Goal: Information Seeking & Learning: Learn about a topic

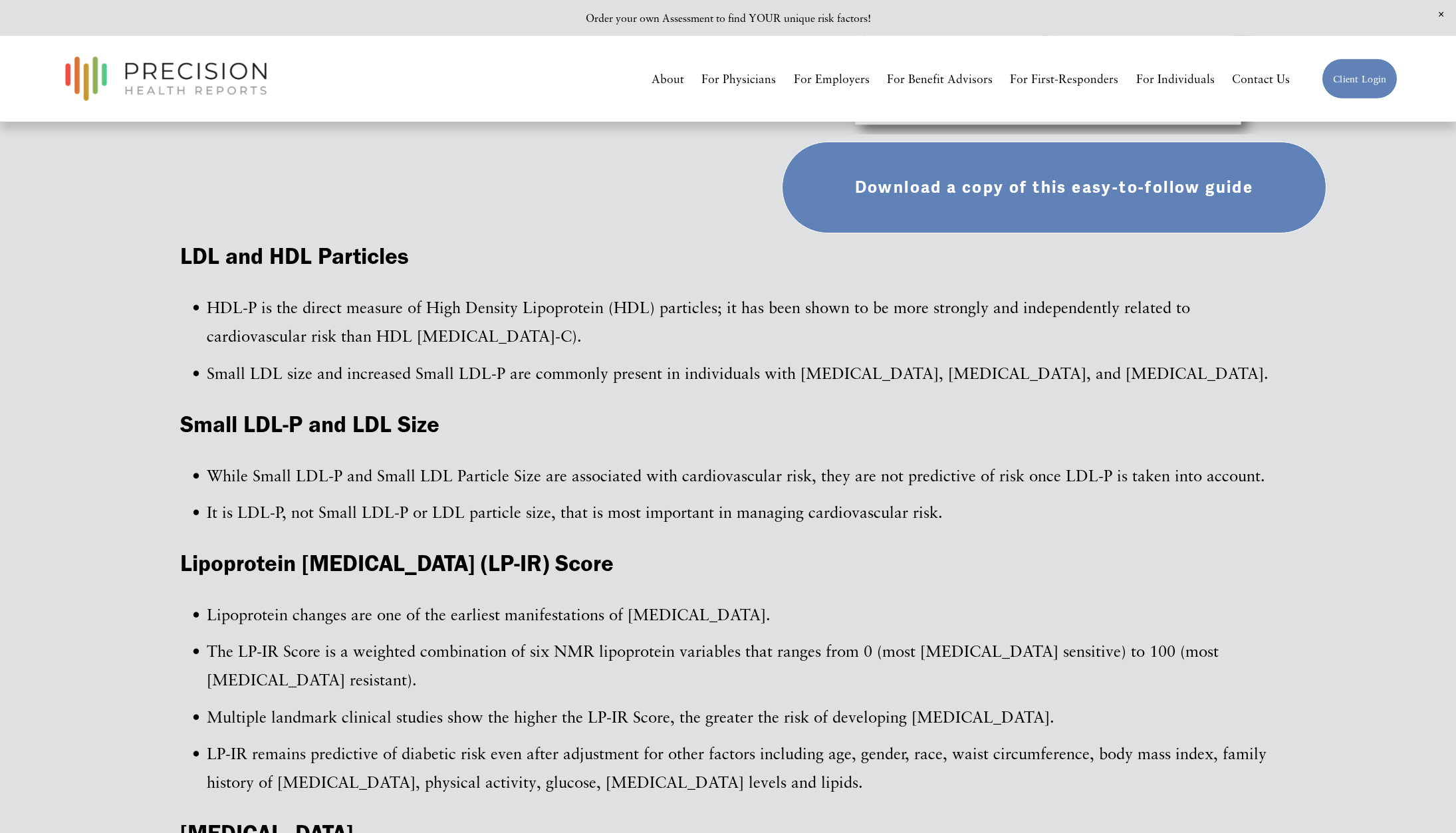
scroll to position [792, 0]
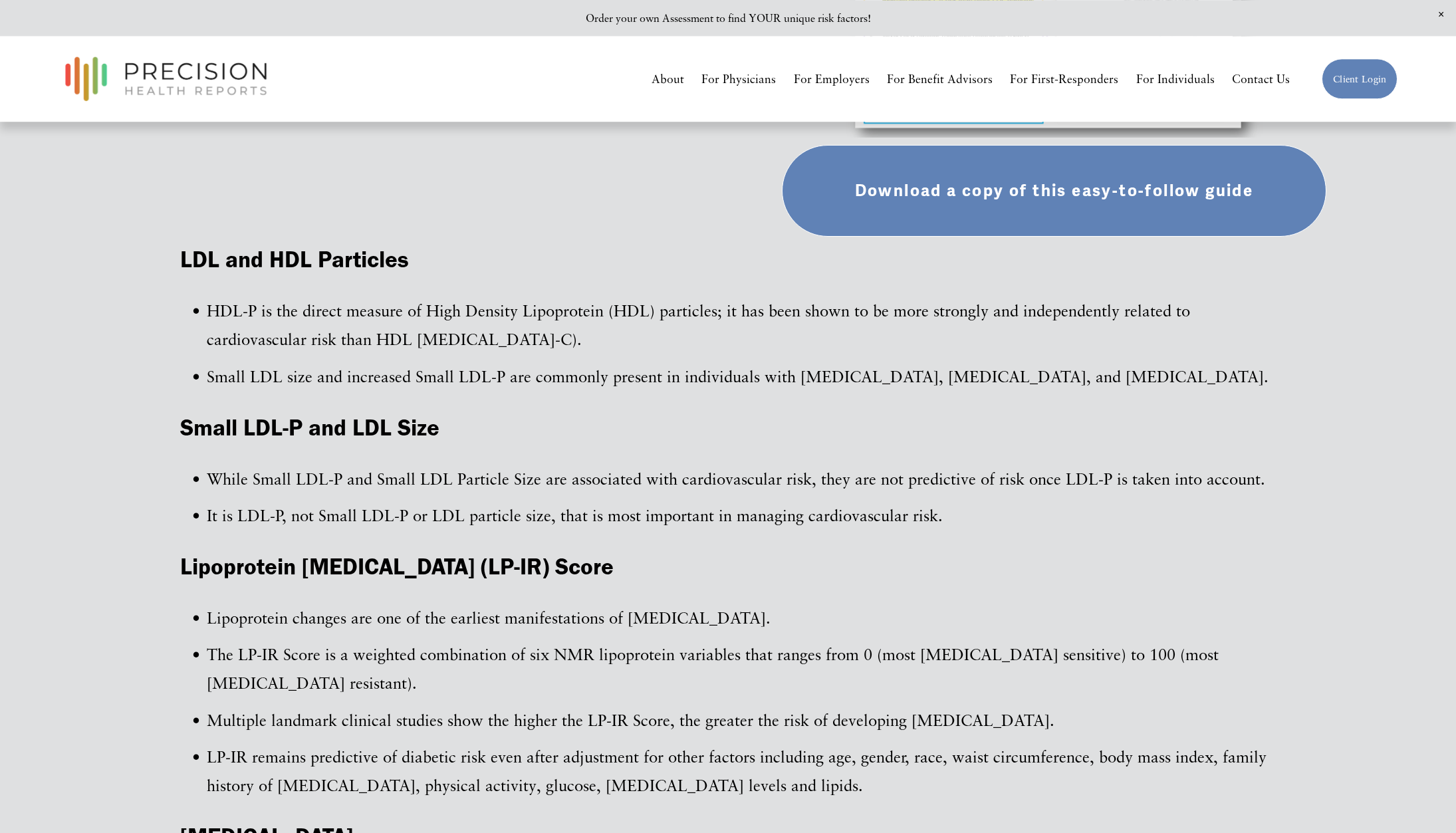
click at [1044, 188] on link "Download a copy of this easy-to-follow guide" at bounding box center [1054, 191] width 544 height 92
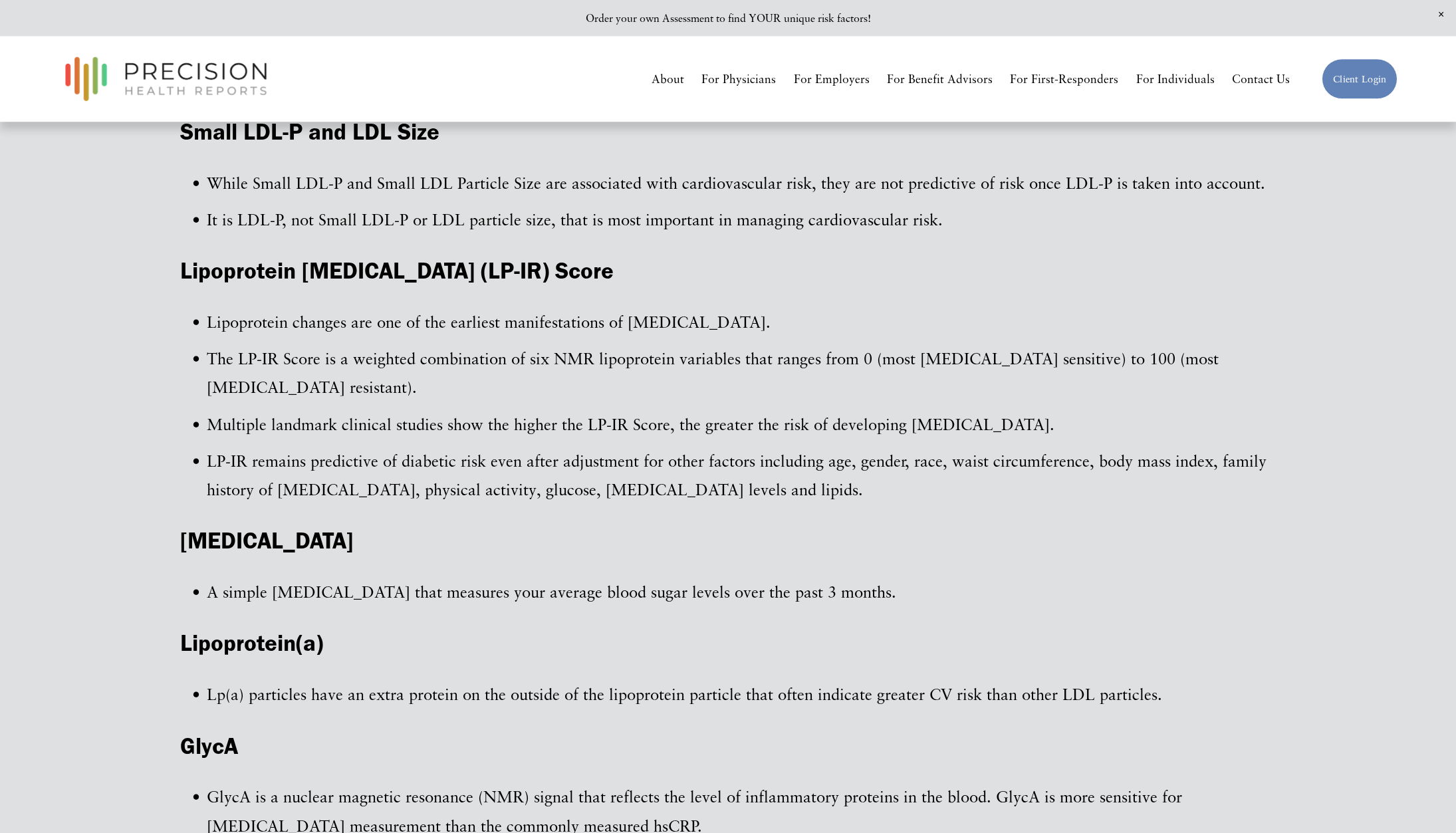
scroll to position [1098, 0]
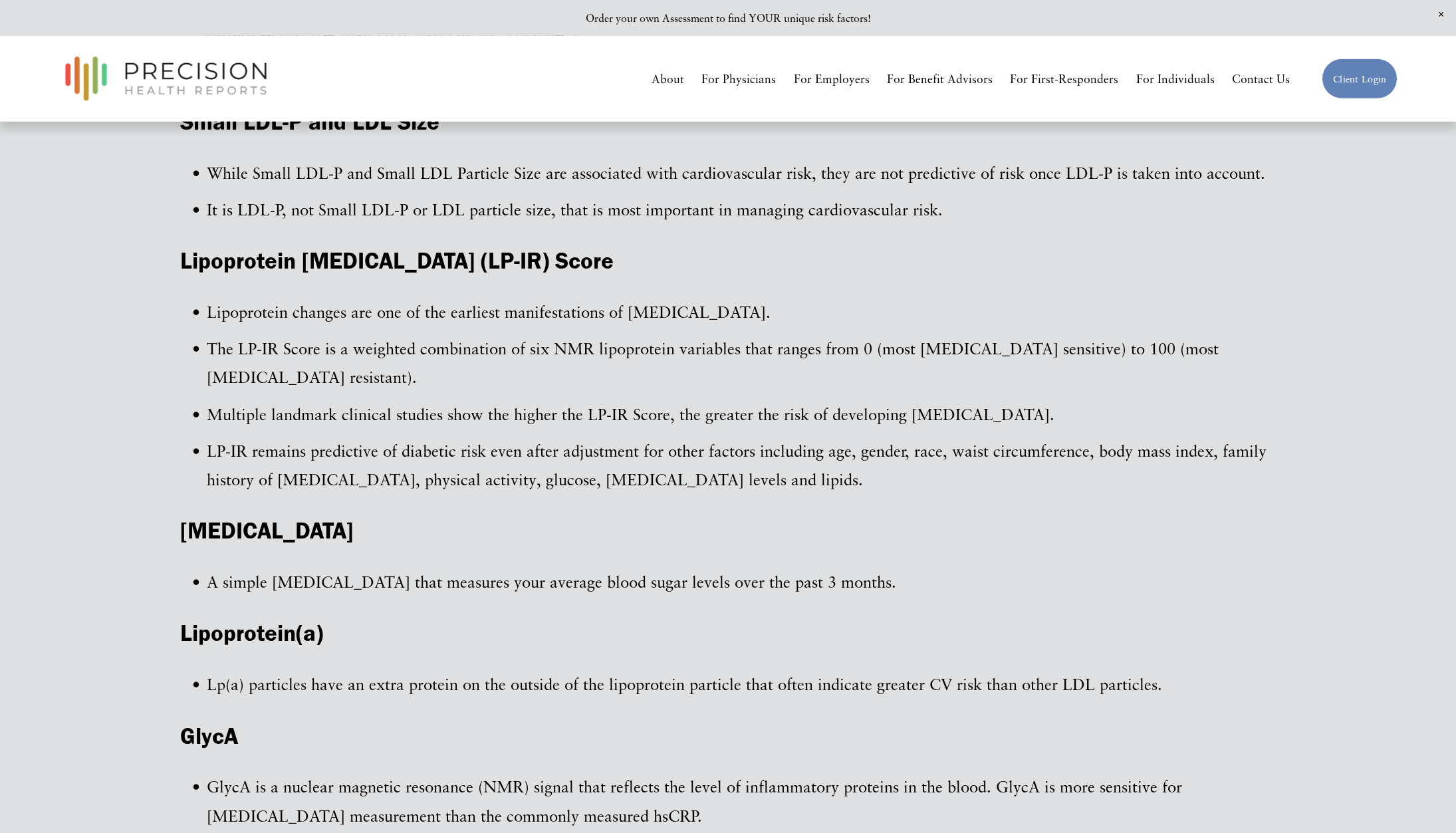
click at [1442, 227] on div "Lipids Traditional lipid panel includes LDL-C, HDL-C, triglycerides and total c…" at bounding box center [728, 331] width 1456 height 2041
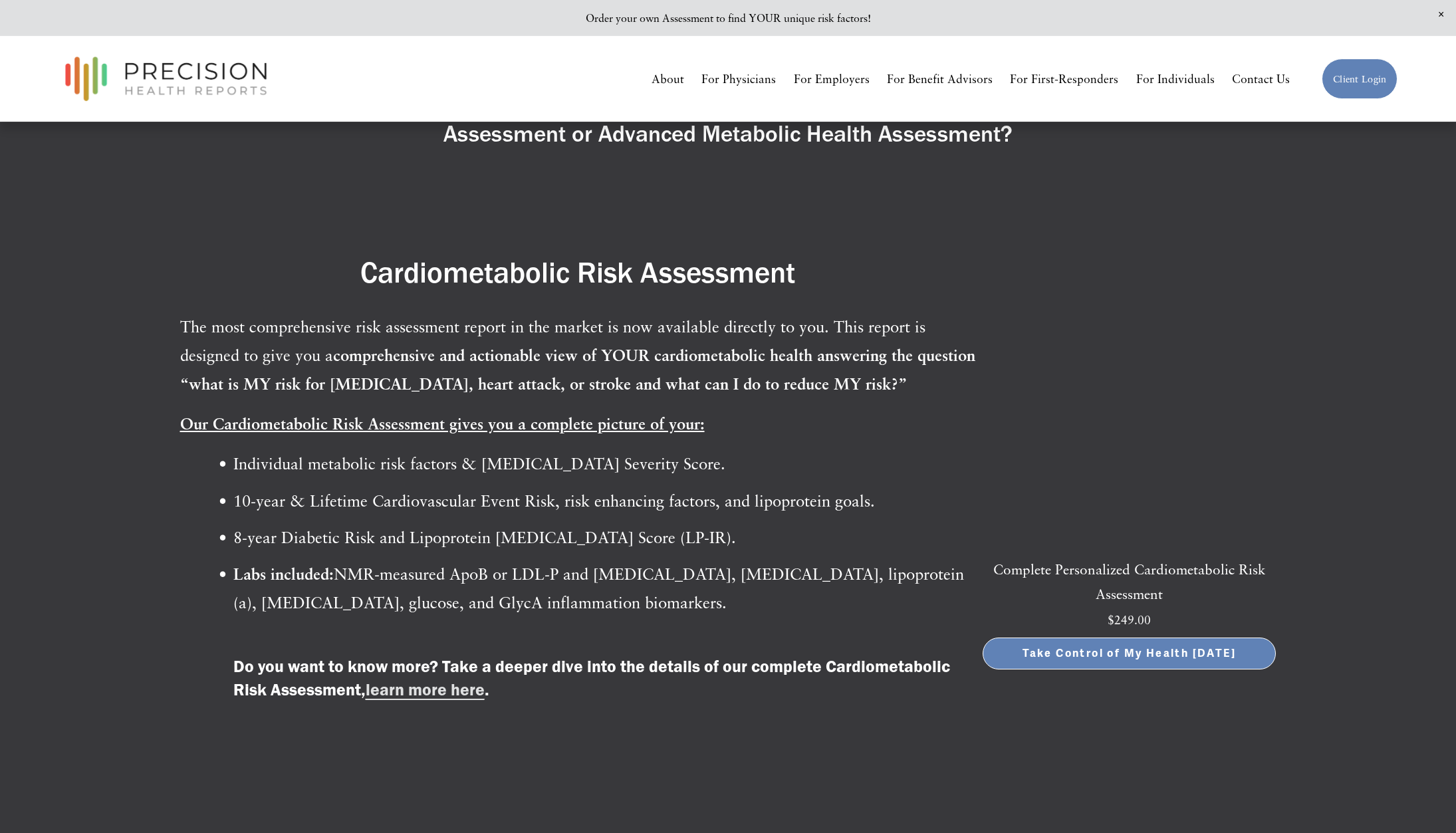
scroll to position [2435, 0]
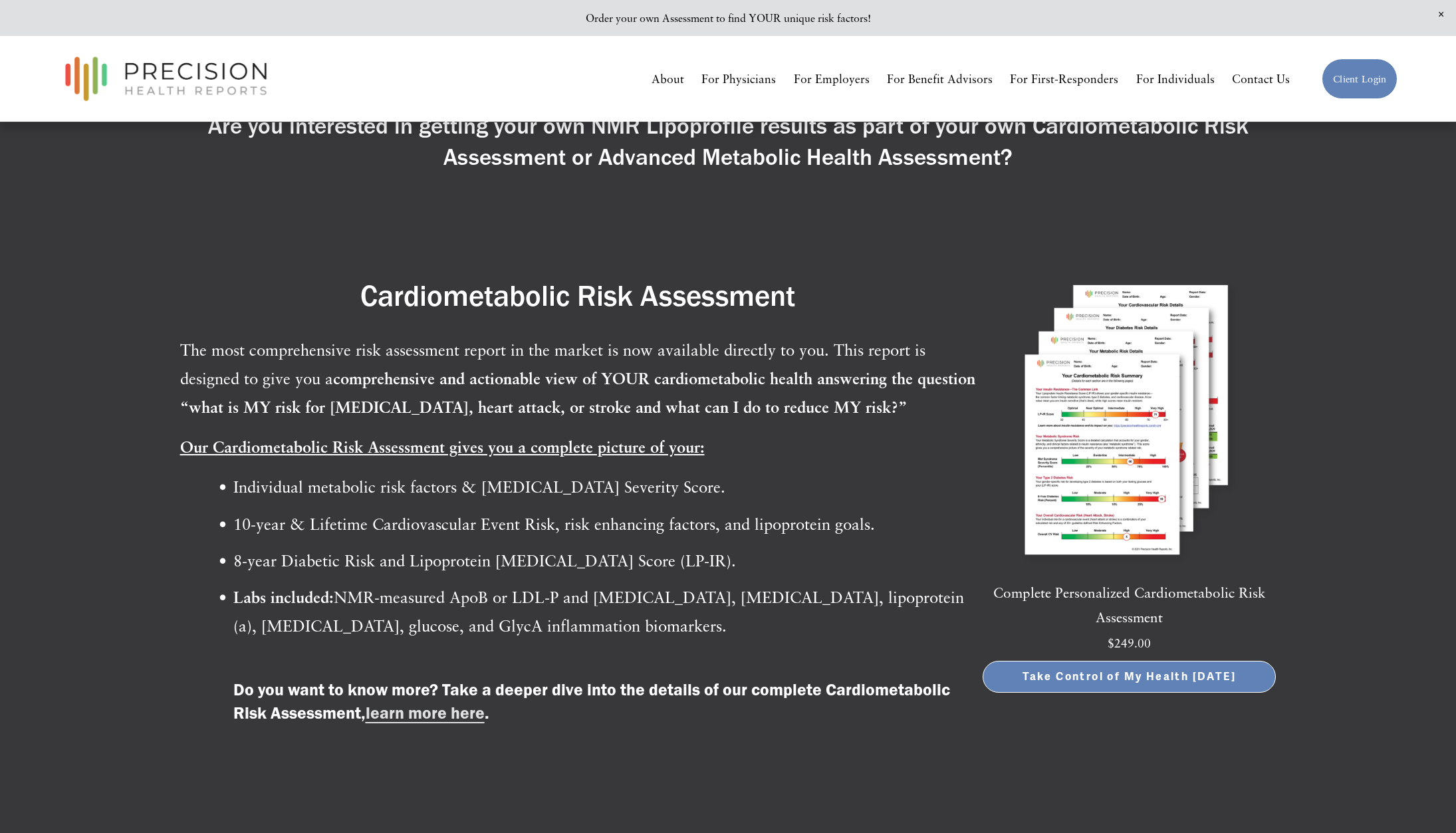
click at [1114, 680] on span "Take Control of My Health [DATE]" at bounding box center [1129, 677] width 213 height 14
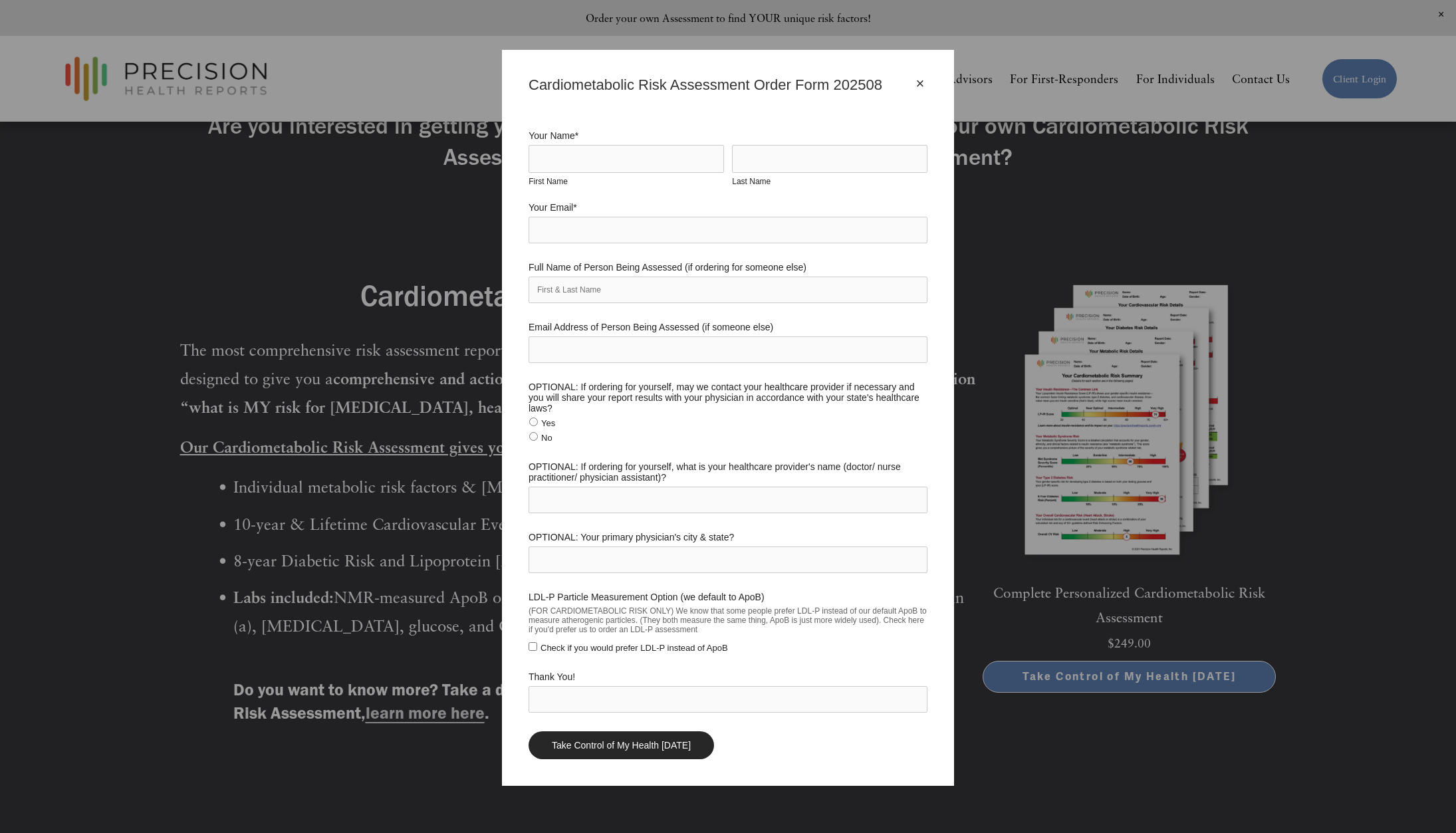
click at [921, 86] on div "×" at bounding box center [920, 83] width 14 height 14
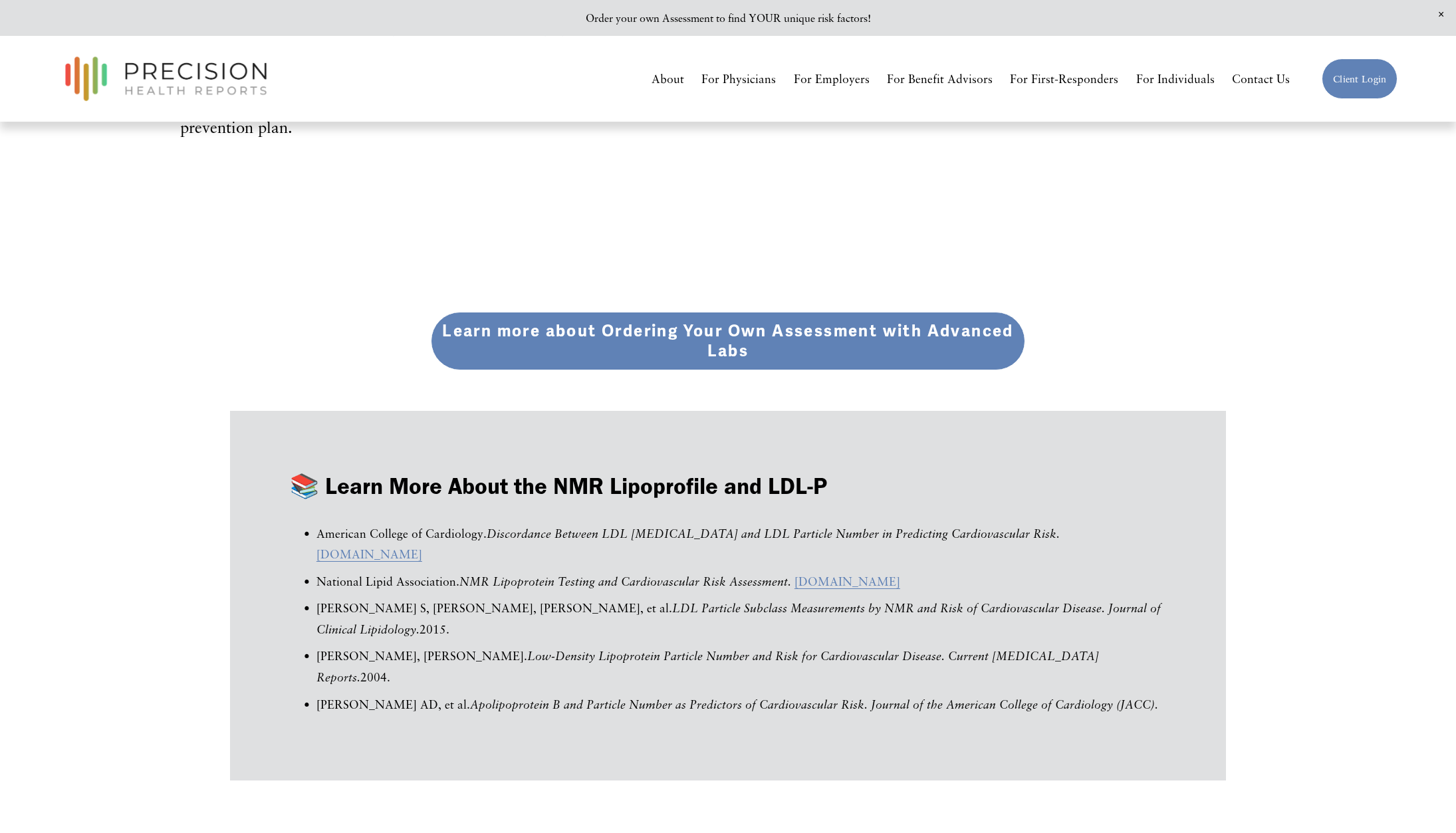
scroll to position [4950, 0]
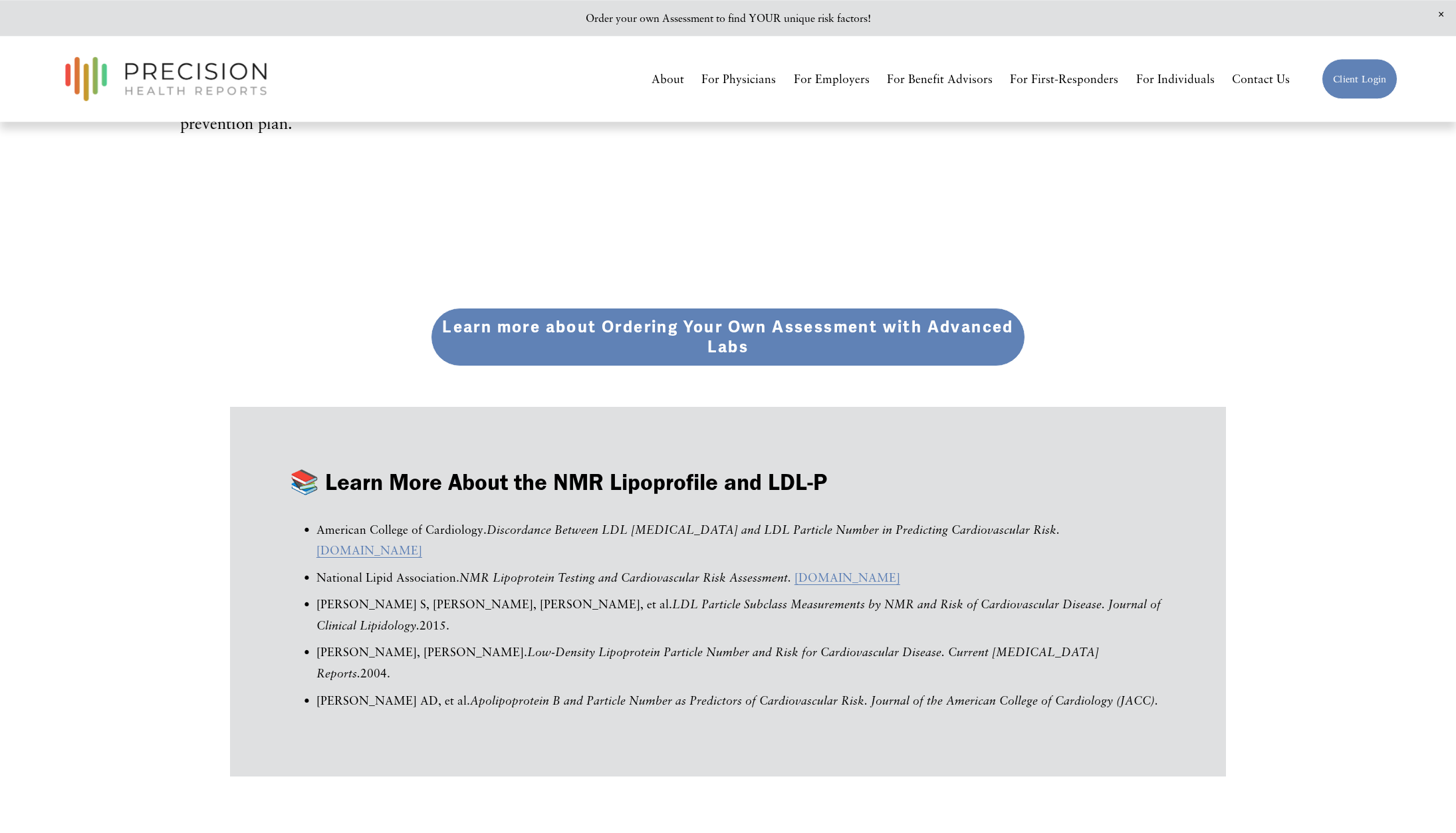
click at [700, 328] on link "Learn more about Ordering Your Own Assessment with Advanced Labs" at bounding box center [728, 337] width 594 height 59
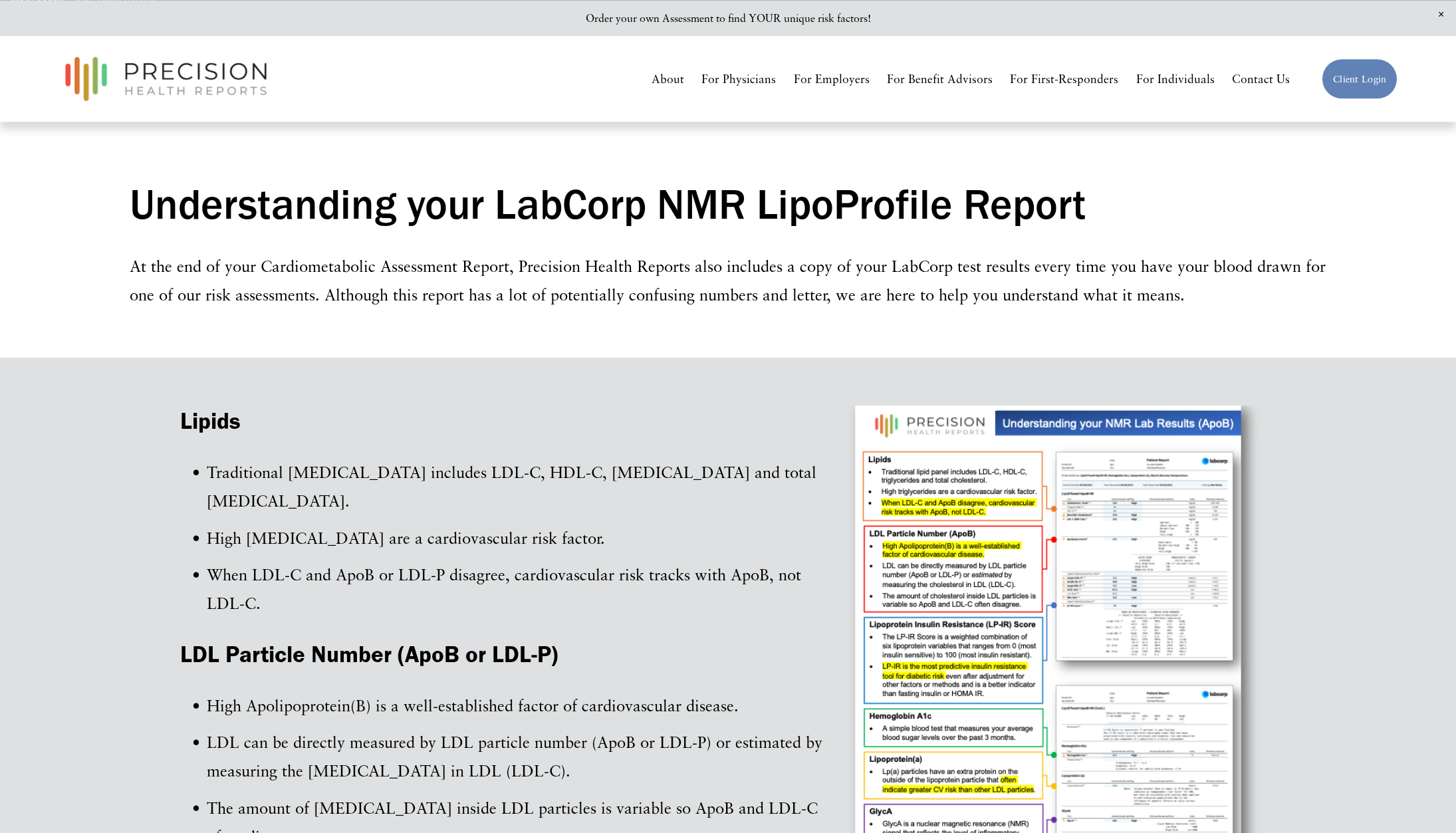
scroll to position [7, 0]
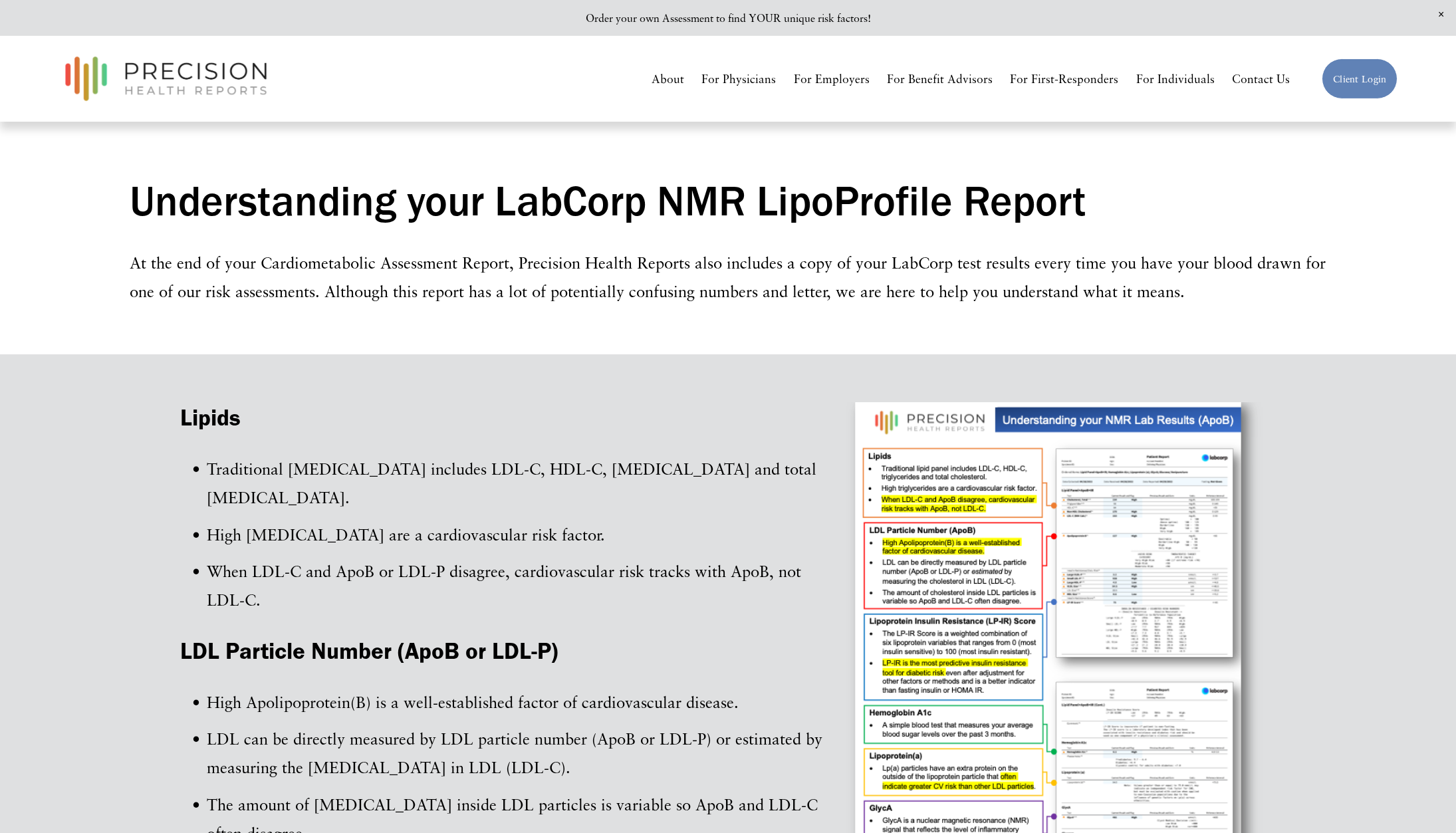
click at [1188, 76] on link "For Individuals" at bounding box center [1175, 79] width 78 height 23
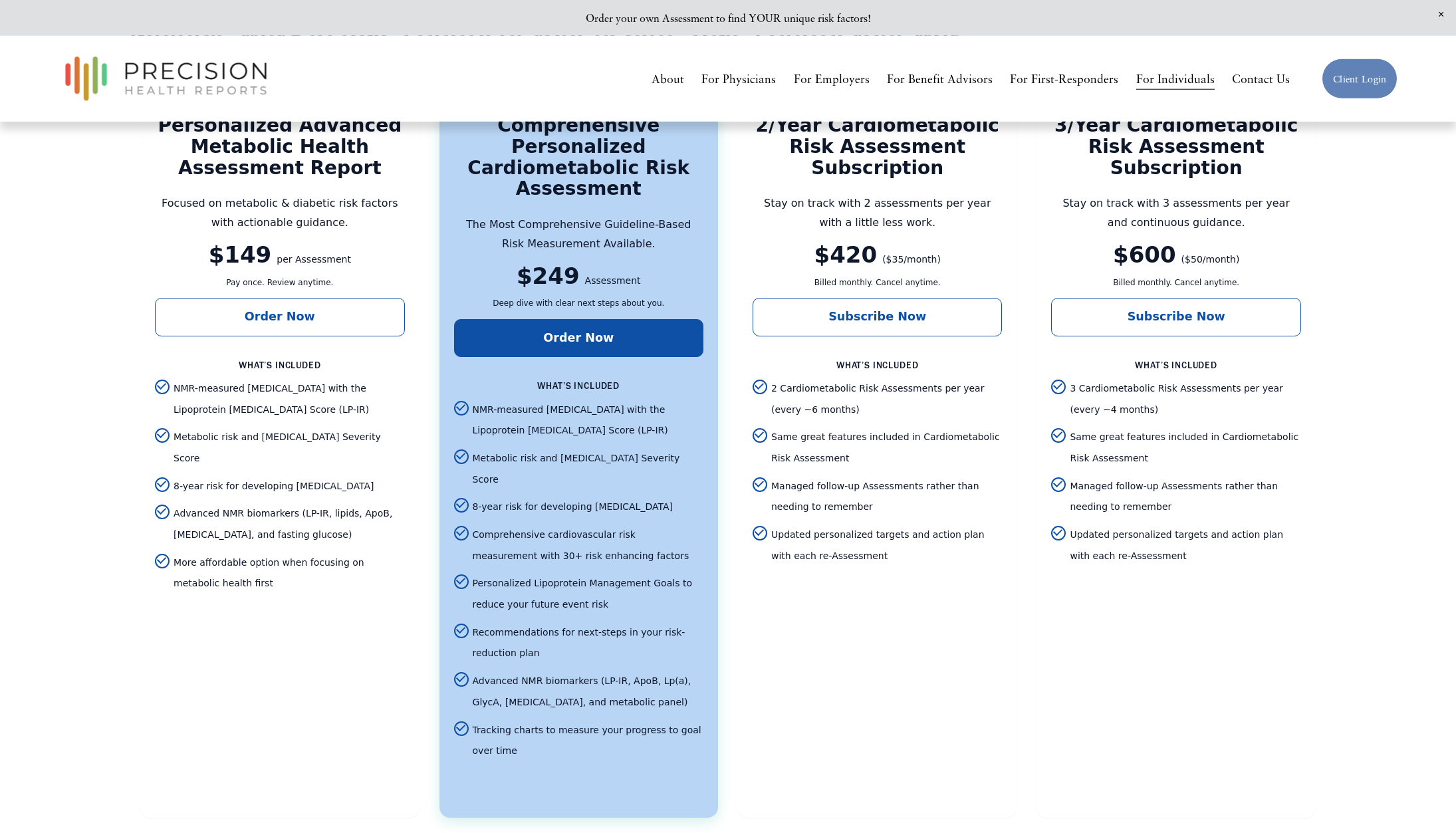
scroll to position [2825, 0]
